Goal: Information Seeking & Learning: Check status

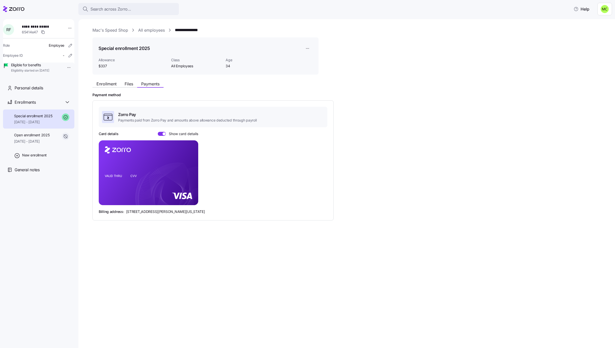
click at [109, 30] on link "Mac's Speed Shop" at bounding box center [111, 30] width 36 height 6
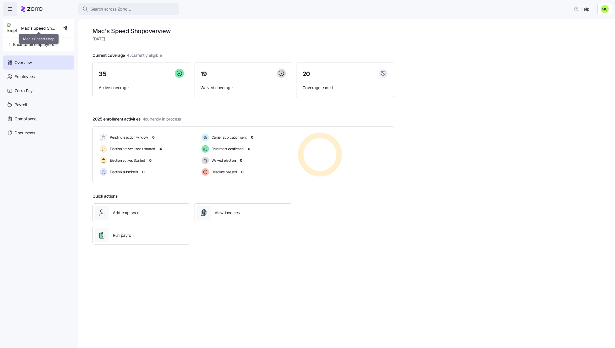
drag, startPoint x: 36, startPoint y: 28, endPoint x: 33, endPoint y: 29, distance: 2.9
click at [34, 29] on span "Mac's Speed Shop" at bounding box center [38, 28] width 35 height 6
click at [26, 43] on span "Back to all employers" at bounding box center [30, 44] width 47 height 6
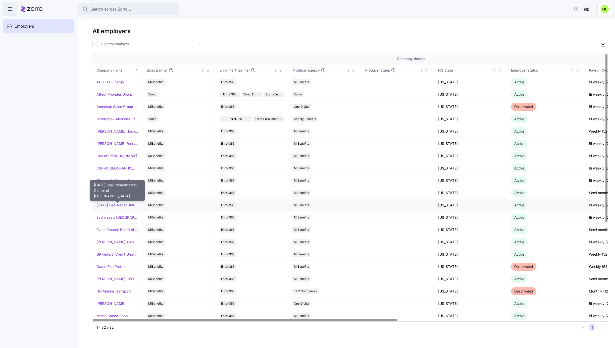
click at [117, 205] on link "[DATE] Seal Rehabilitation Center of [GEOGRAPHIC_DATA]" at bounding box center [118, 205] width 42 height 5
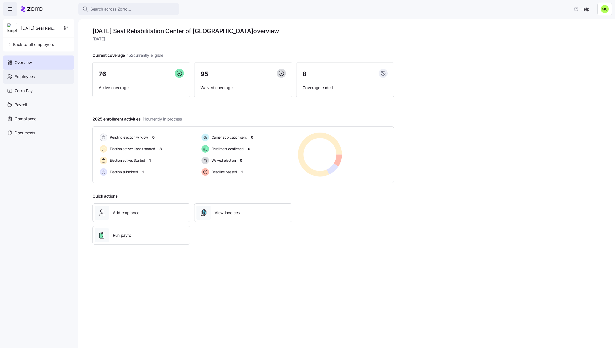
click at [42, 78] on div "Employees" at bounding box center [38, 77] width 71 height 14
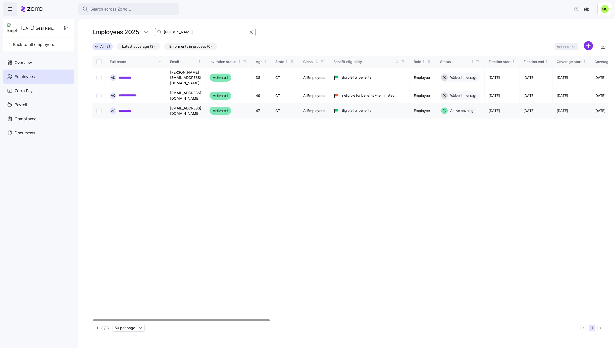
click at [127, 108] on link "**********" at bounding box center [128, 110] width 20 height 5
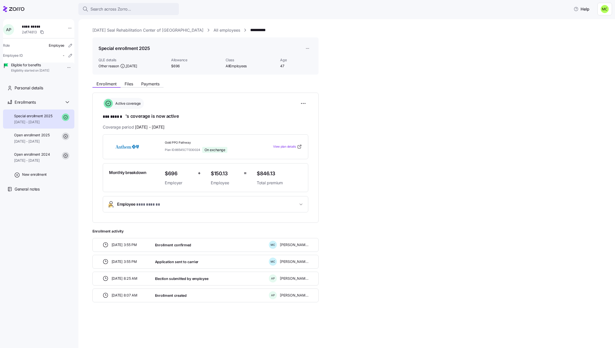
click at [244, 206] on span "Employee * *** ****** *" at bounding box center [207, 204] width 181 height 7
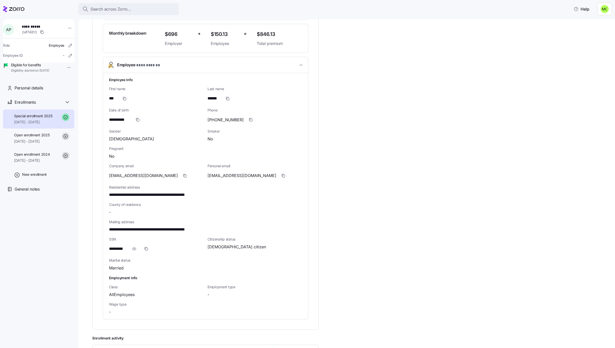
scroll to position [151, 0]
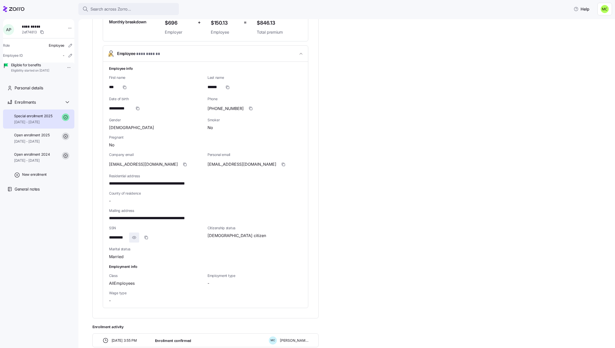
click at [135, 237] on icon "button" at bounding box center [134, 238] width 5 height 6
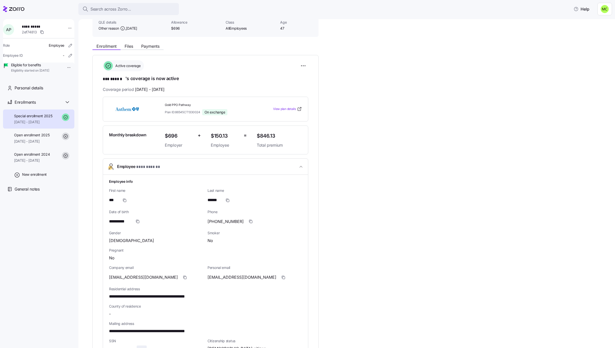
scroll to position [113, 0]
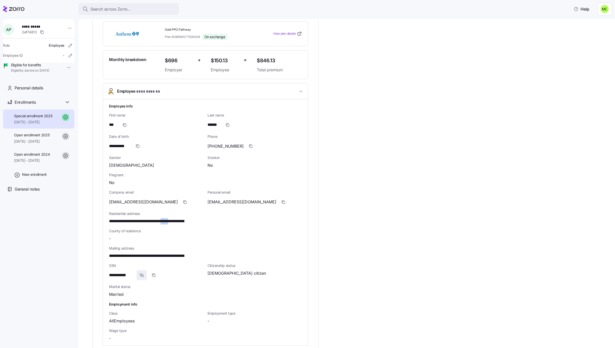
drag, startPoint x: 179, startPoint y: 222, endPoint x: 189, endPoint y: 222, distance: 9.8
click at [189, 222] on span "**********" at bounding box center [161, 221] width 104 height 6
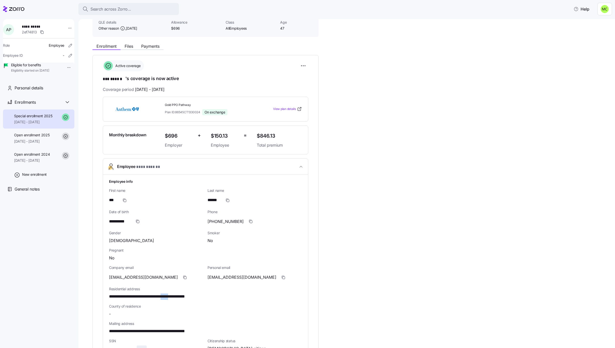
scroll to position [0, 0]
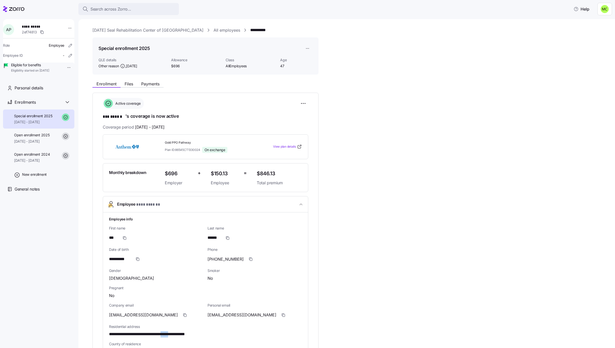
click at [146, 28] on link "[DATE] Seal Rehabilitation Center of [GEOGRAPHIC_DATA]" at bounding box center [148, 30] width 111 height 6
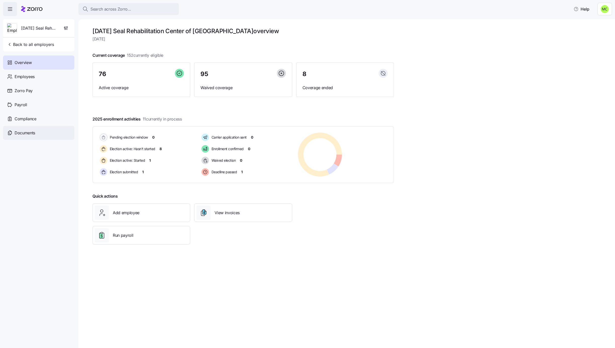
click at [42, 132] on div "Documents" at bounding box center [38, 133] width 71 height 14
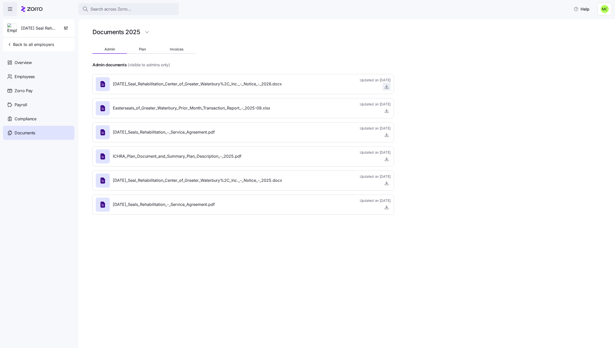
click at [386, 85] on icon "button" at bounding box center [386, 86] width 5 height 5
click at [25, 76] on span "Employees" at bounding box center [25, 77] width 20 height 6
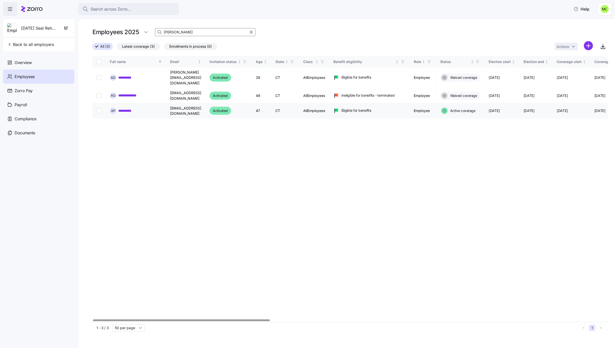
click at [134, 108] on link "**********" at bounding box center [128, 110] width 20 height 5
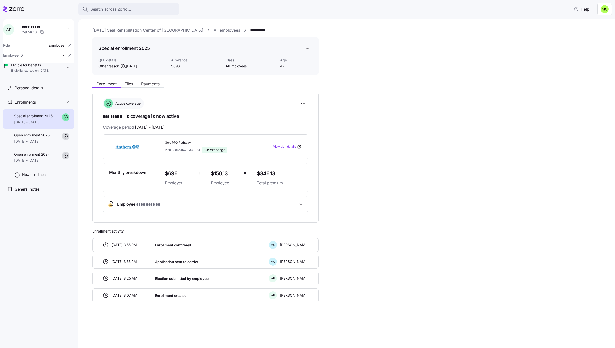
click at [187, 208] on span "Employee * *** ****** *" at bounding box center [207, 204] width 181 height 7
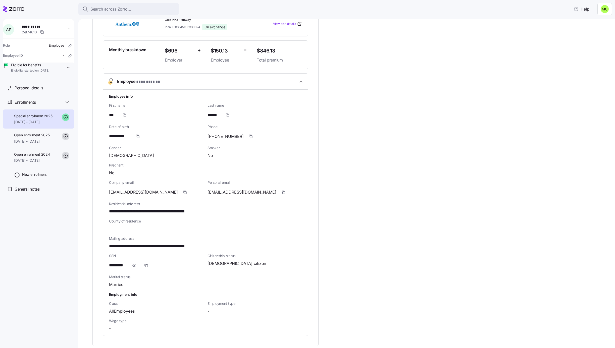
scroll to position [151, 0]
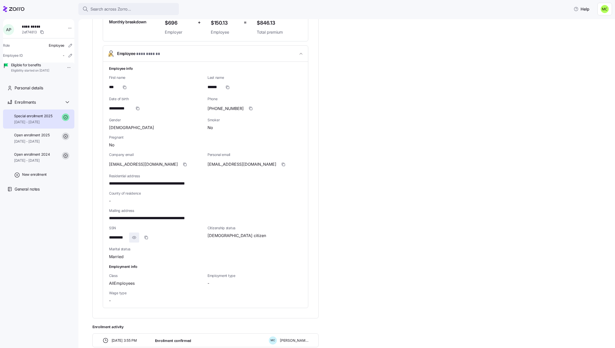
click at [134, 239] on icon "button" at bounding box center [134, 238] width 5 height 6
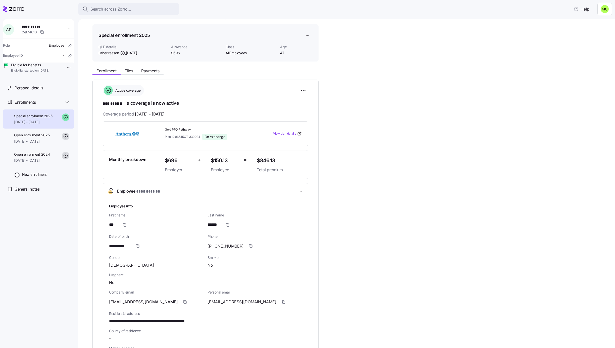
scroll to position [0, 0]
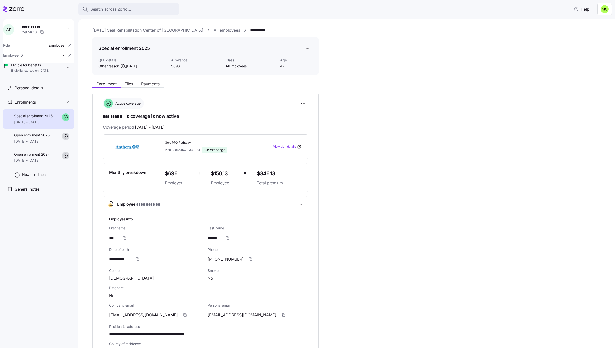
click at [226, 66] on div "Class AllEmployees" at bounding box center [251, 63] width 55 height 15
click at [226, 66] on span "AllEmployees" at bounding box center [251, 66] width 51 height 5
click at [136, 29] on link "[DATE] Seal Rehabilitation Center of [GEOGRAPHIC_DATA]" at bounding box center [148, 30] width 111 height 6
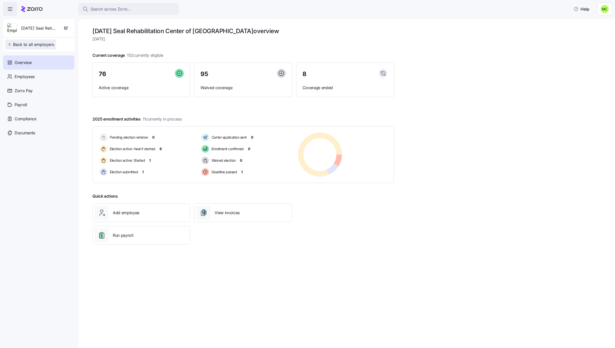
click at [48, 44] on span "Back to all employers" at bounding box center [30, 44] width 47 height 6
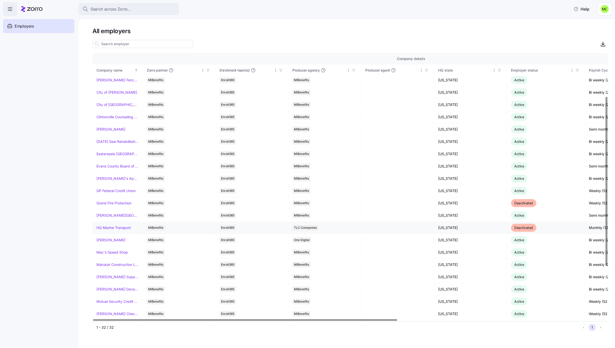
scroll to position [75, 0]
click at [110, 243] on link "Mac's Speed Shop" at bounding box center [112, 240] width 31 height 5
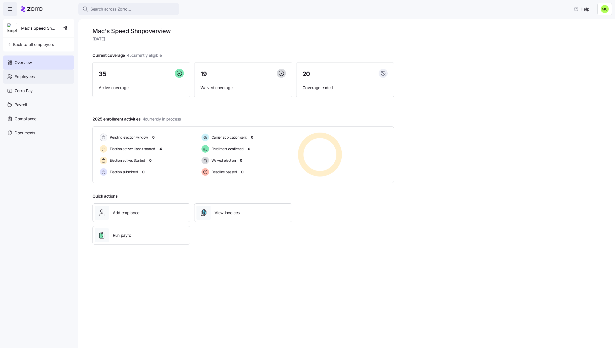
click at [36, 79] on div "Employees" at bounding box center [38, 77] width 71 height 14
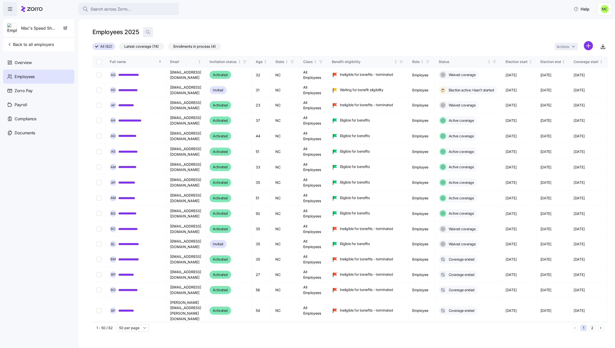
click at [147, 30] on icon "button" at bounding box center [148, 32] width 5 height 5
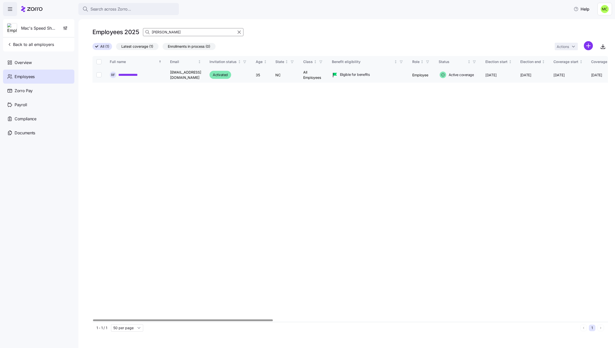
type input "[PERSON_NAME]"
click at [138, 74] on link "**********" at bounding box center [134, 74] width 32 height 5
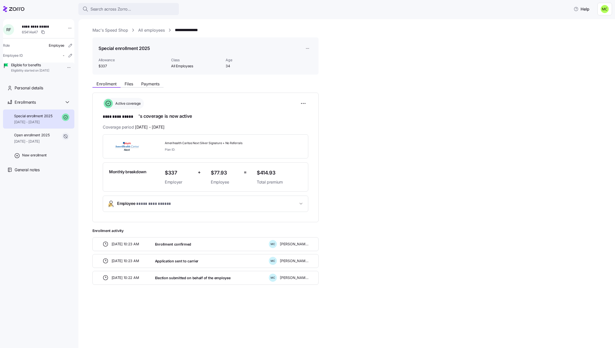
click at [167, 204] on span "**********" at bounding box center [155, 204] width 38 height 6
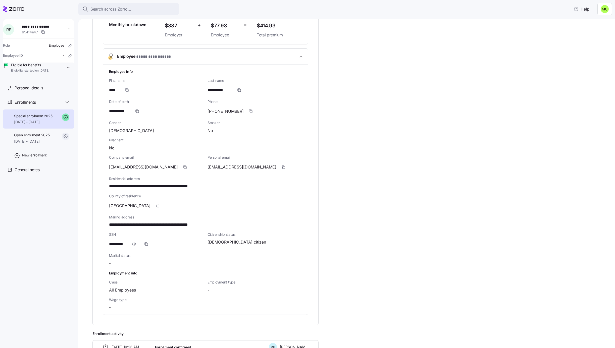
scroll to position [151, 0]
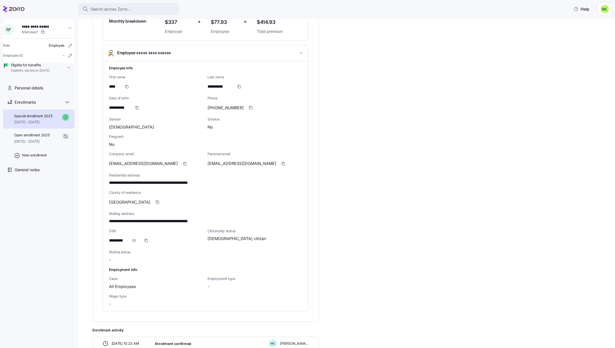
click at [139, 236] on div "SSN *********" at bounding box center [156, 237] width 95 height 17
click at [134, 242] on icon "button" at bounding box center [134, 241] width 5 height 6
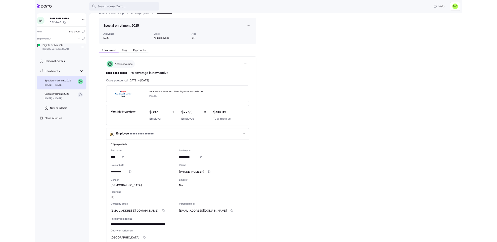
scroll to position [0, 0]
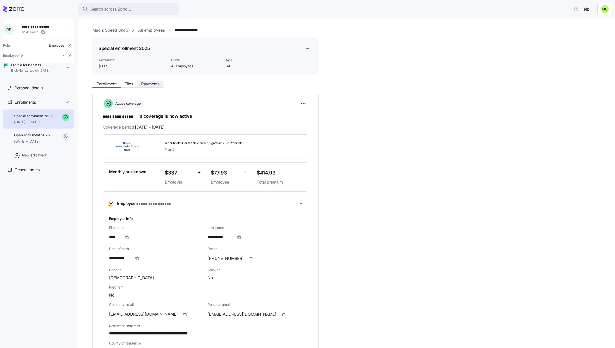
click at [150, 82] on span "Payments" at bounding box center [150, 84] width 18 height 4
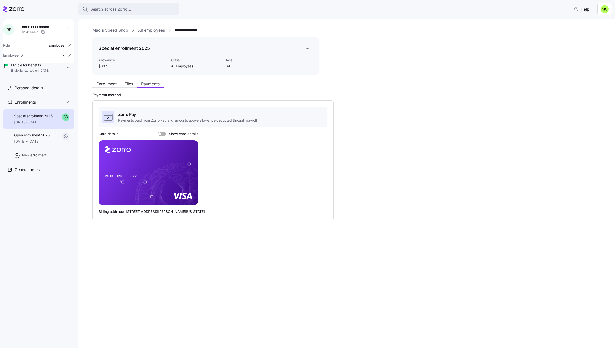
click at [160, 132] on div at bounding box center [162, 134] width 8 height 4
click at [158, 132] on input "Show card details" at bounding box center [158, 132] width 0 height 0
